Goal: Find specific page/section: Find specific page/section

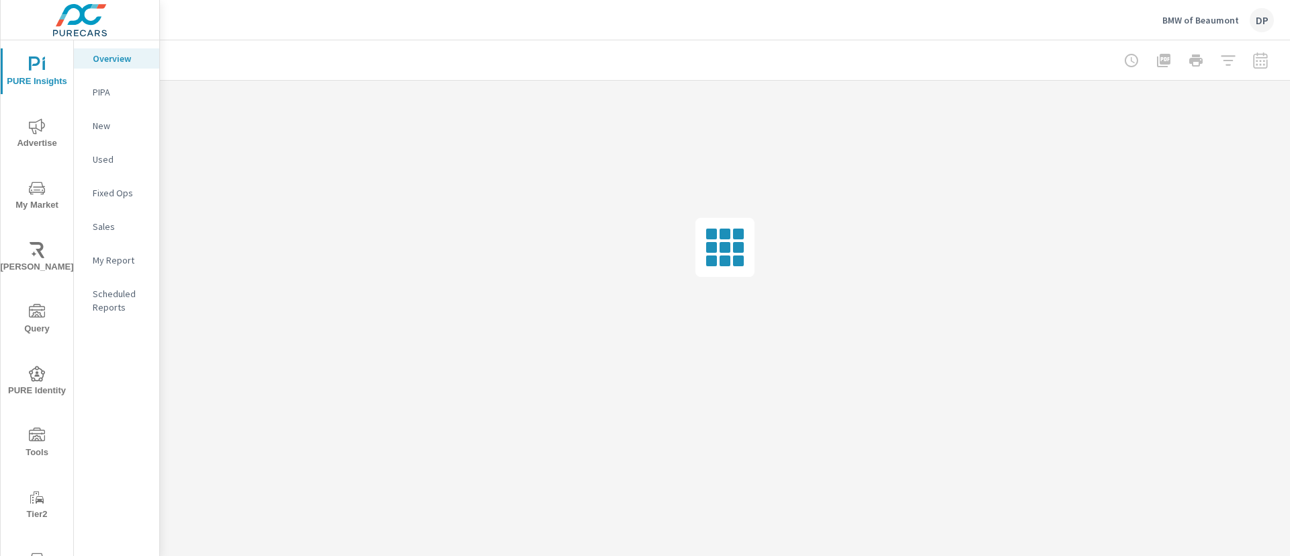
click at [112, 91] on p "PIPA" at bounding box center [121, 91] width 56 height 13
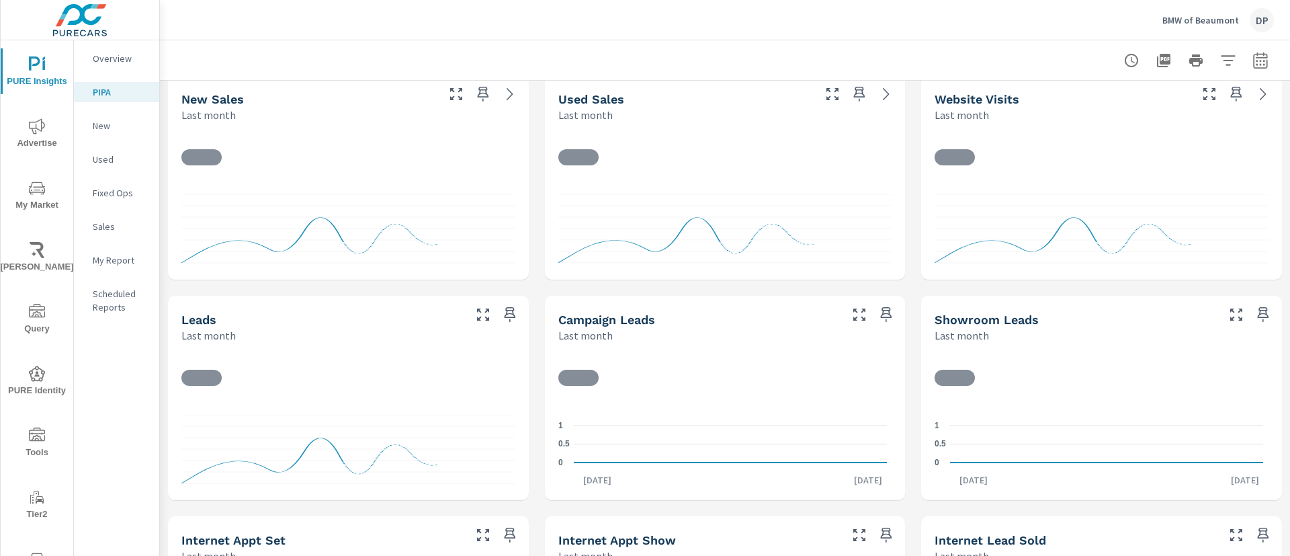
scroll to position [706, 0]
